Goal: Navigation & Orientation: Find specific page/section

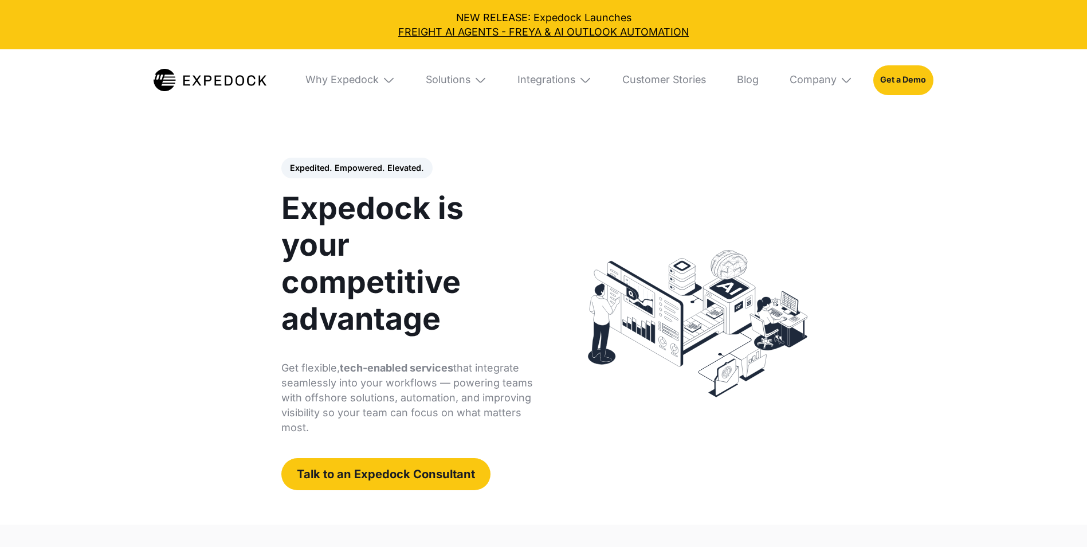
select select
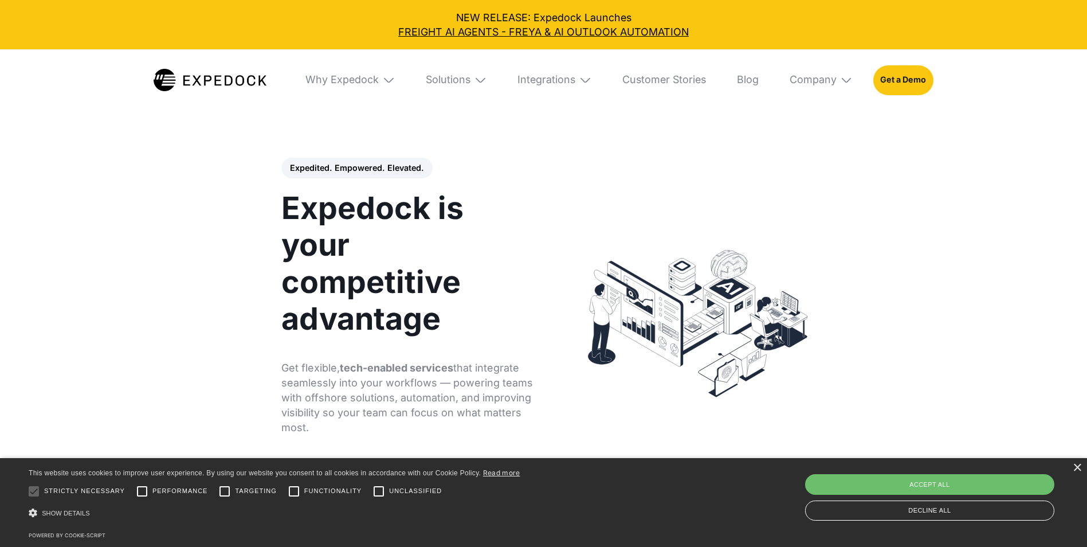
click at [848, 82] on img at bounding box center [846, 79] width 13 height 13
click at [816, 129] on link "About Us" at bounding box center [821, 127] width 84 height 33
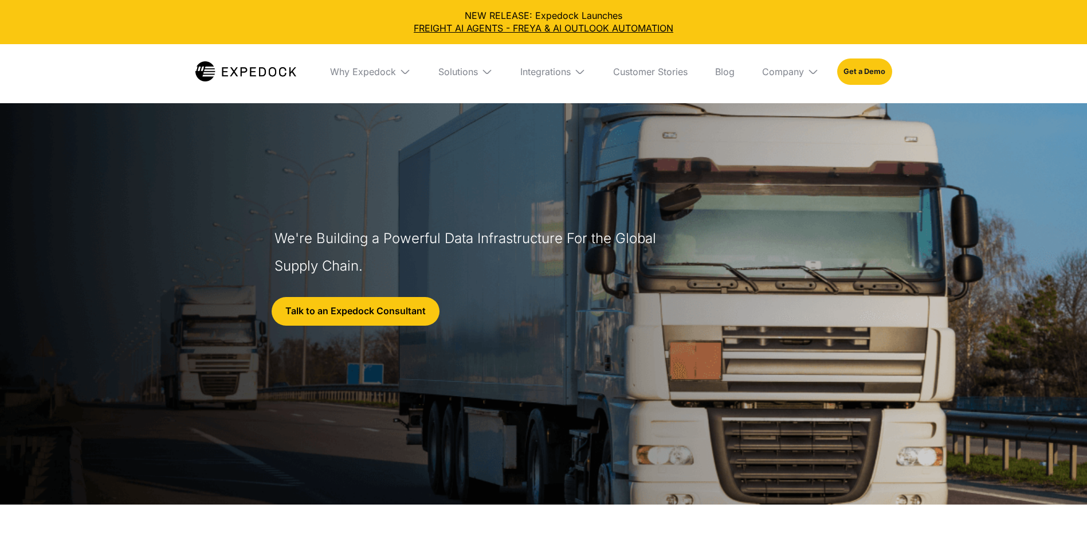
select select
